Goal: Navigation & Orientation: Find specific page/section

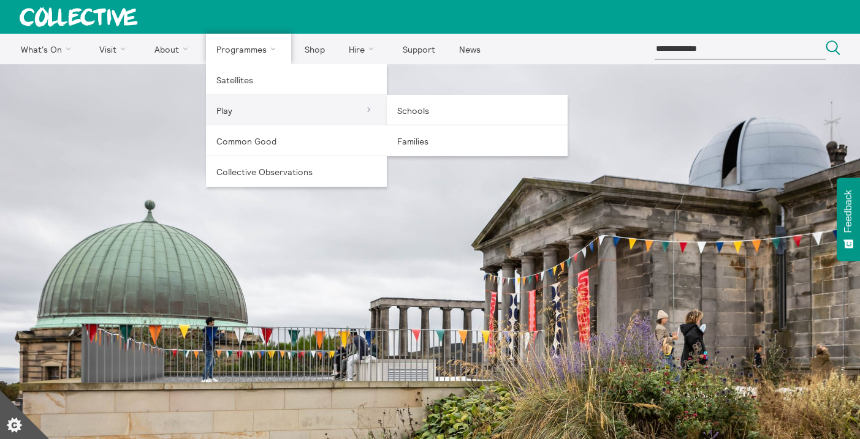
click at [226, 109] on link "Play" at bounding box center [296, 110] width 181 height 31
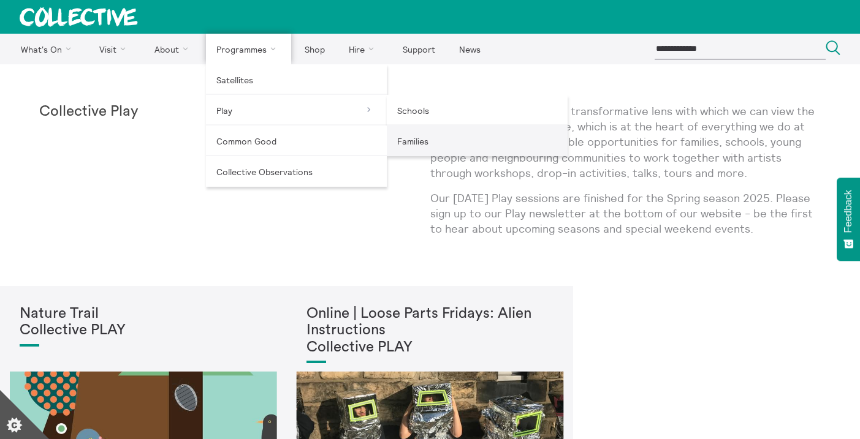
click at [410, 135] on link "Families" at bounding box center [477, 141] width 181 height 31
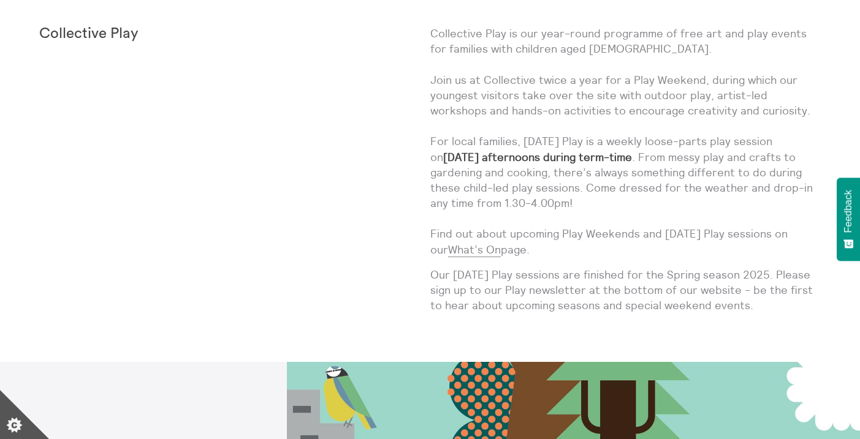
scroll to position [649, 0]
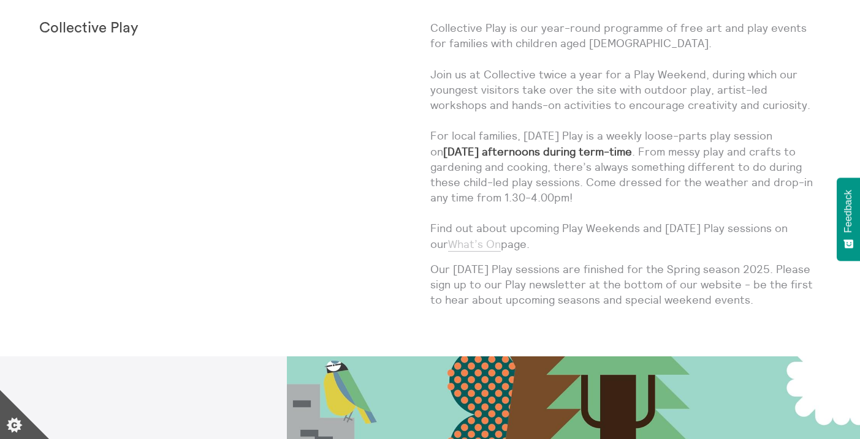
click at [463, 243] on link "What’s On" at bounding box center [474, 244] width 53 height 15
